Goal: Check status

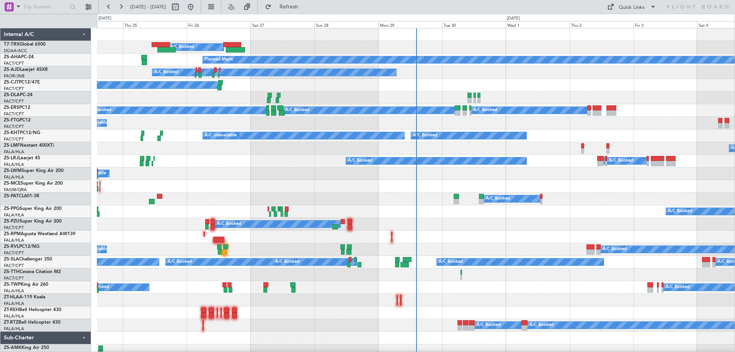
click at [392, 23] on div "Mon 29" at bounding box center [410, 24] width 64 height 7
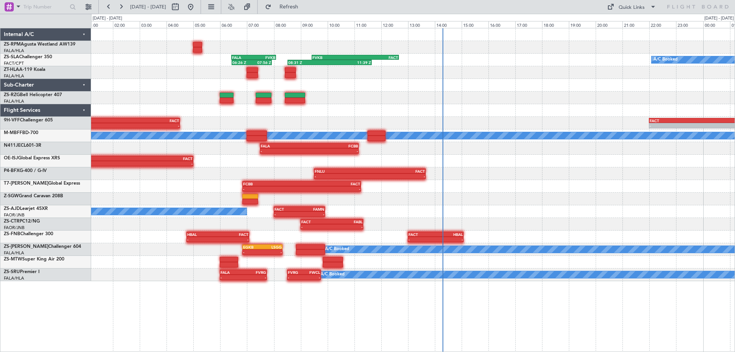
click at [266, 202] on div "A/C Booked 06:26 Z 07:56 Z FALA 06:25 Z FVKB 08:05 Z 08:31 Z 11:39 Z FVKB 09:25…" at bounding box center [412, 154] width 643 height 253
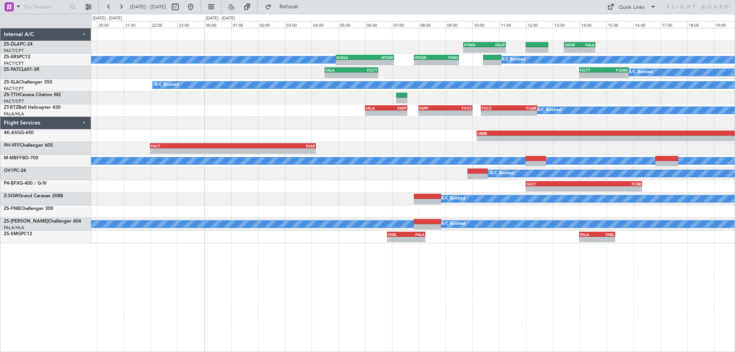
click at [328, 220] on div "- - FYWH 09:40 Z FAUP 11:15 Z - - FATW 13:25 Z FALA 14:35 Z A/C Booked A/C Book…" at bounding box center [412, 135] width 643 height 215
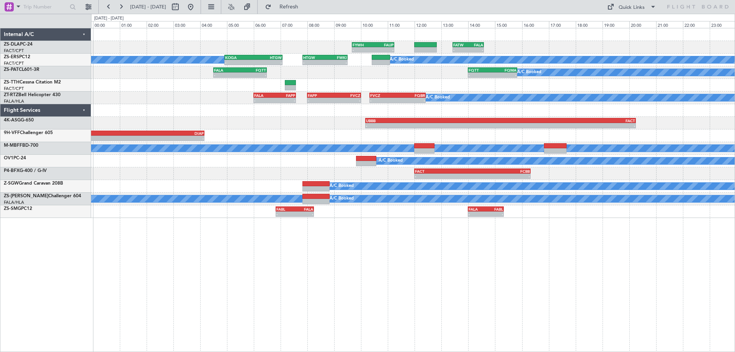
click at [454, 115] on div at bounding box center [412, 110] width 643 height 13
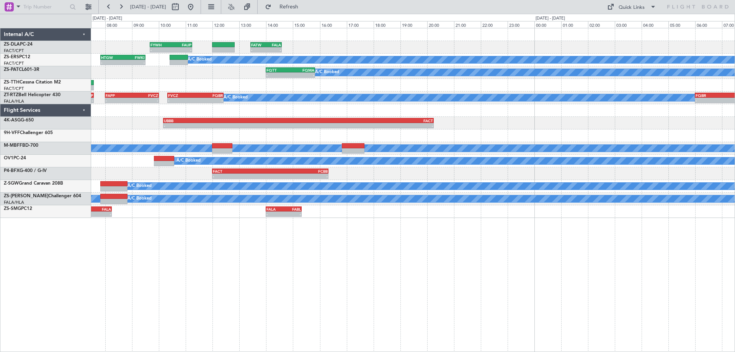
click at [234, 293] on div "- - FYWH 09:40 Z FAUP 11:15 Z - - FATW 13:25 Z FALA 14:35 Z A/C Booked A/C Book…" at bounding box center [413, 190] width 644 height 324
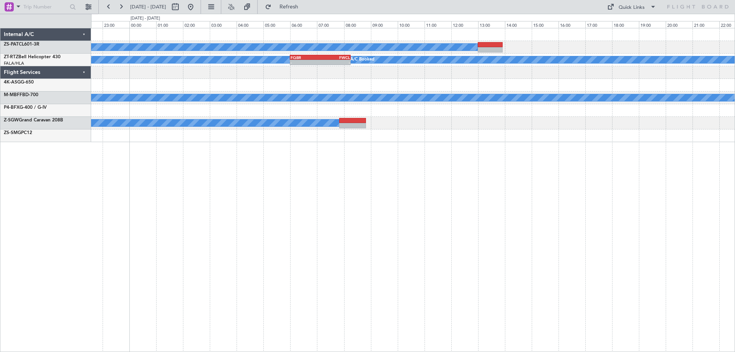
click at [429, 260] on div "A/C Booked A/C Booked A/C Booked - - FQBR 06:00 Z FWCL 08:15 Z A/C Booked A/C B…" at bounding box center [413, 190] width 644 height 324
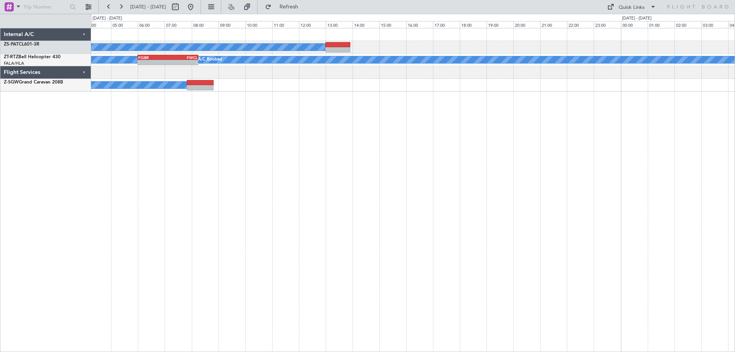
click at [399, 137] on div "A/C Booked A/C Booked A/C Booked - - FQBR 06:00 Z FWCL 08:15 Z A/C Booked A/C B…" at bounding box center [413, 190] width 644 height 324
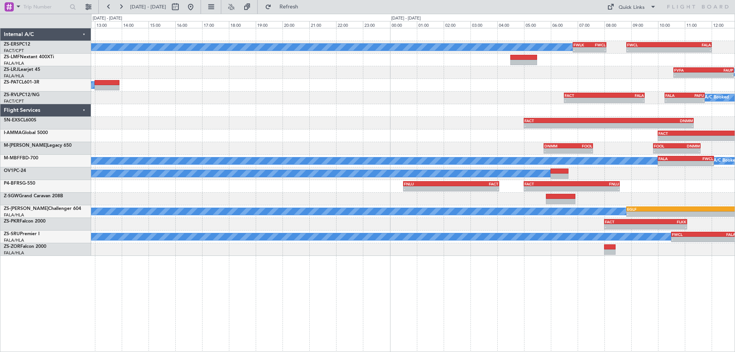
click at [320, 324] on div "A/C Booked A/C Booked - - FWLK 06:50 Z FWCL 08:05 Z - - FWCL 08:50 Z FALA 12:00…" at bounding box center [413, 190] width 644 height 324
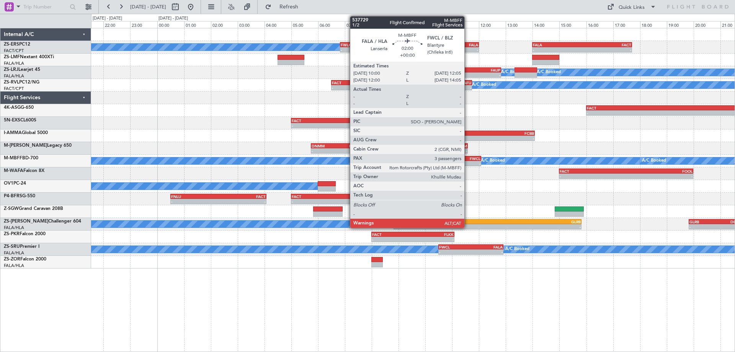
click at [468, 162] on div "-" at bounding box center [466, 163] width 27 height 5
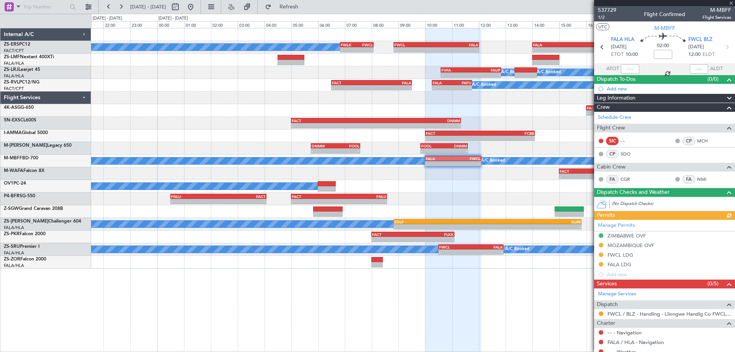
scroll to position [87, 0]
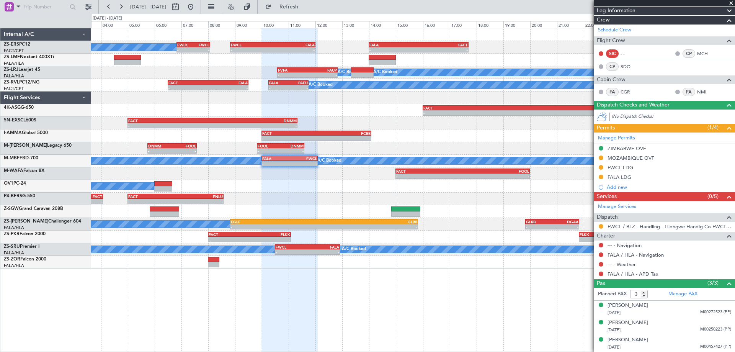
click at [371, 312] on div "A/C Booked A/C Booked - - FWLK 06:50 Z FWCL 08:05 Z - - FWCL 08:50 Z FALA 12:00…" at bounding box center [413, 190] width 644 height 324
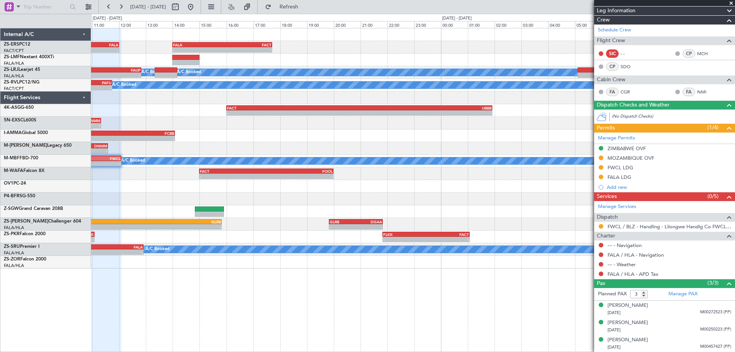
click at [345, 304] on div "- - FWCL 08:50 Z FALA 12:00 Z - - FALA 14:00 Z FACT 17:43 Z FWLK 06:50 Z FWCL 0…" at bounding box center [413, 190] width 644 height 324
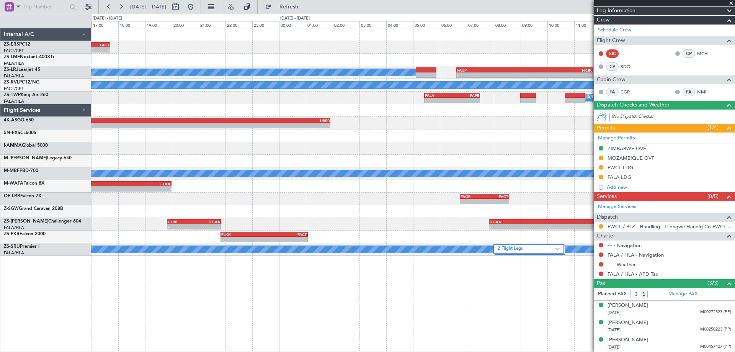
click at [326, 309] on div "- - FALA 14:00 Z FACT 17:43 Z FWCL 08:50 Z FALA 12:00 Z - - A/C Booked A/C Book…" at bounding box center [413, 190] width 644 height 324
